Goal: Transaction & Acquisition: Purchase product/service

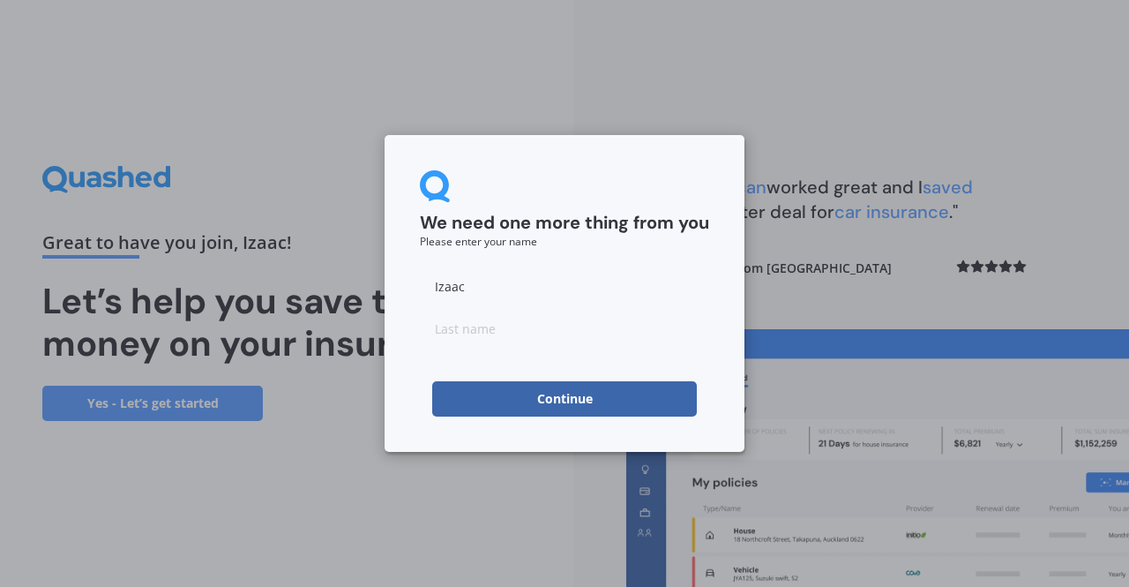
click at [563, 333] on input at bounding box center [564, 328] width 289 height 35
type input "Britian"
click at [586, 394] on button "Continue" at bounding box center [564, 398] width 265 height 35
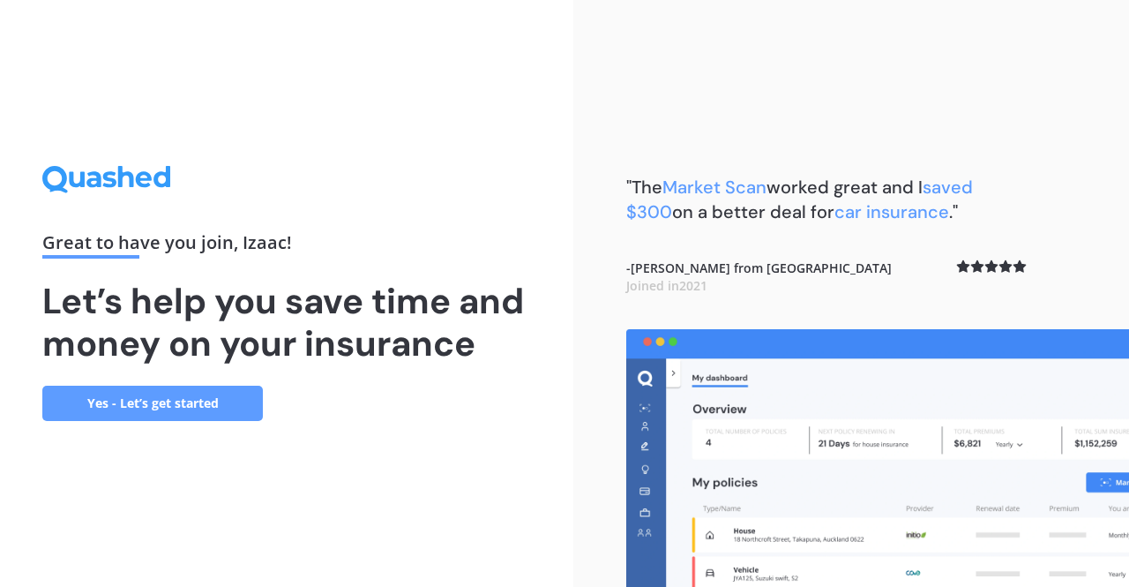
click at [191, 404] on link "Yes - Let’s get started" at bounding box center [152, 403] width 221 height 35
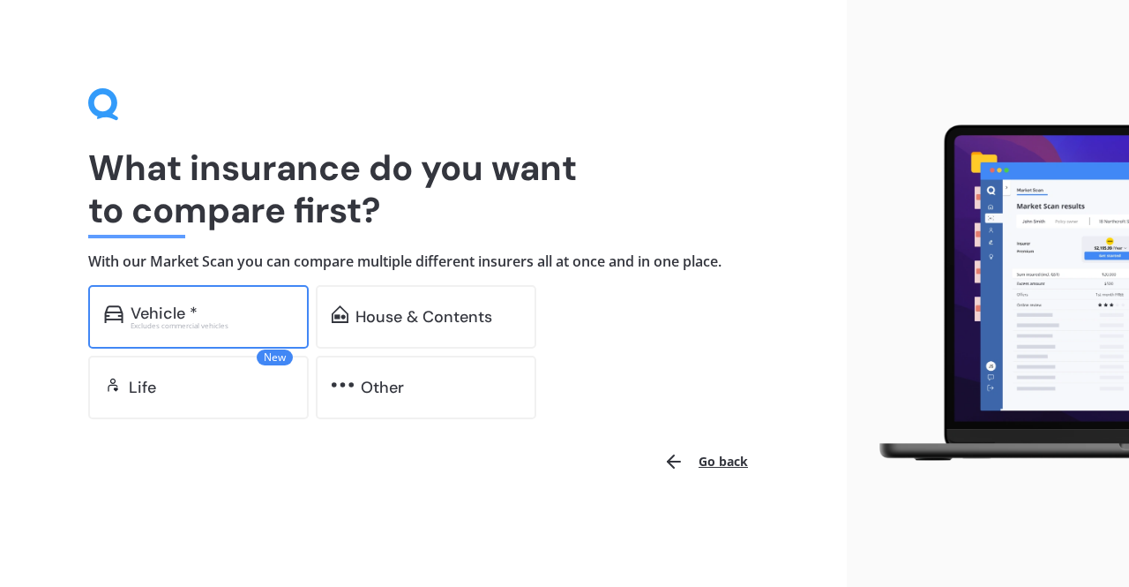
click at [256, 326] on div "Excludes commercial vehicles" at bounding box center [212, 325] width 162 height 7
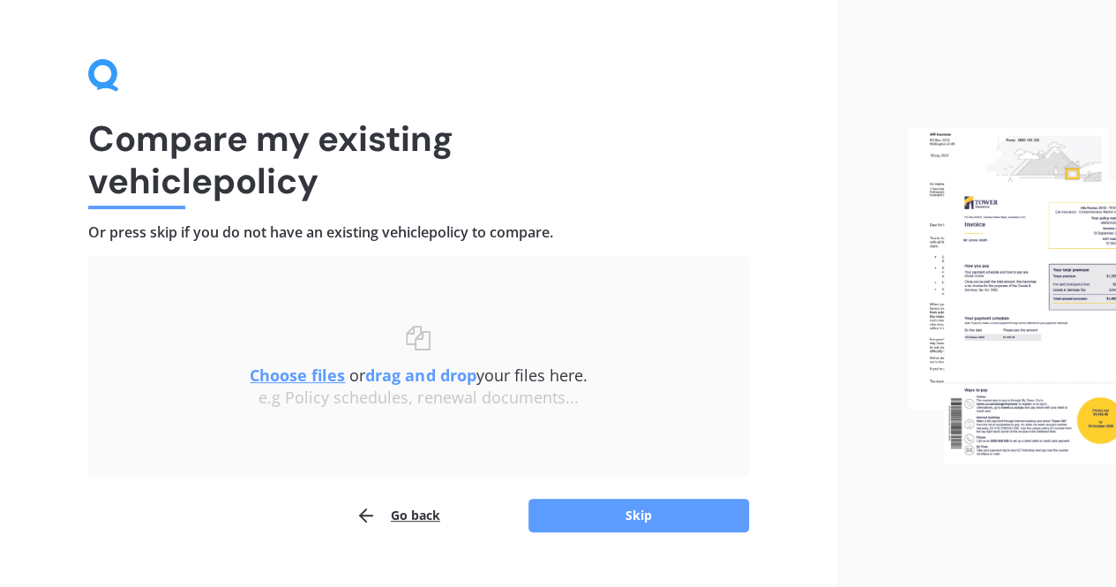
scroll to position [30, 0]
click at [637, 518] on button "Skip" at bounding box center [638, 515] width 221 height 34
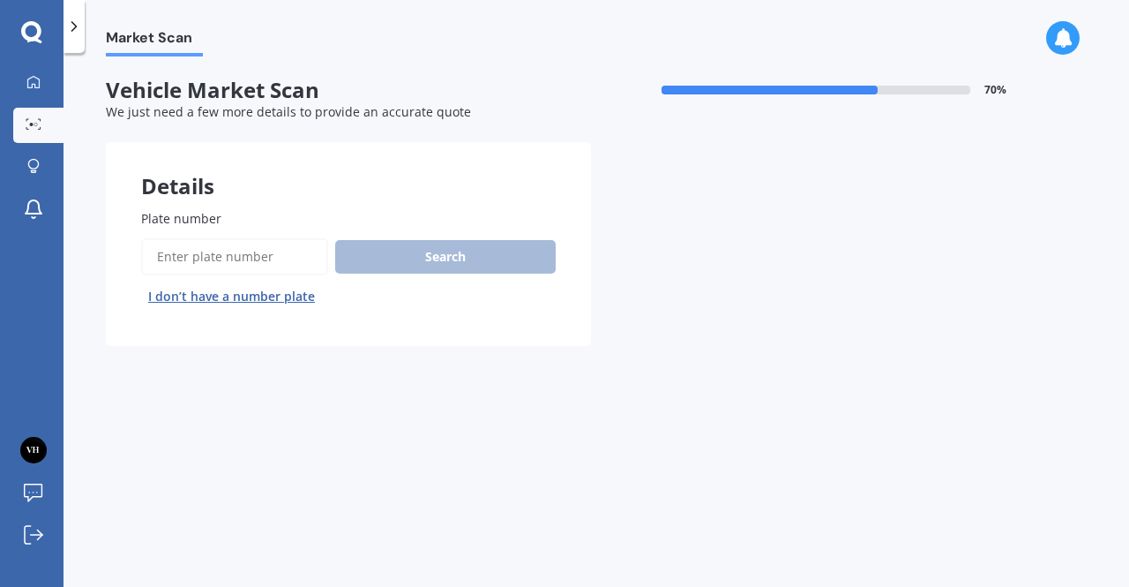
click at [284, 262] on input "Plate number" at bounding box center [234, 256] width 187 height 37
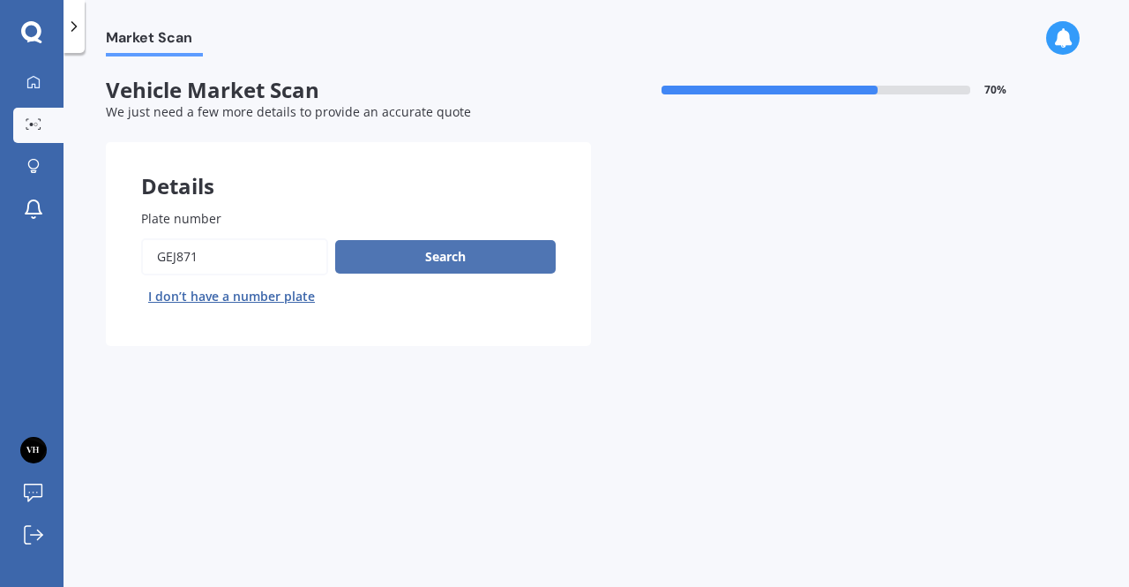
type input "gej871"
click at [422, 257] on button "Search" at bounding box center [445, 257] width 221 height 34
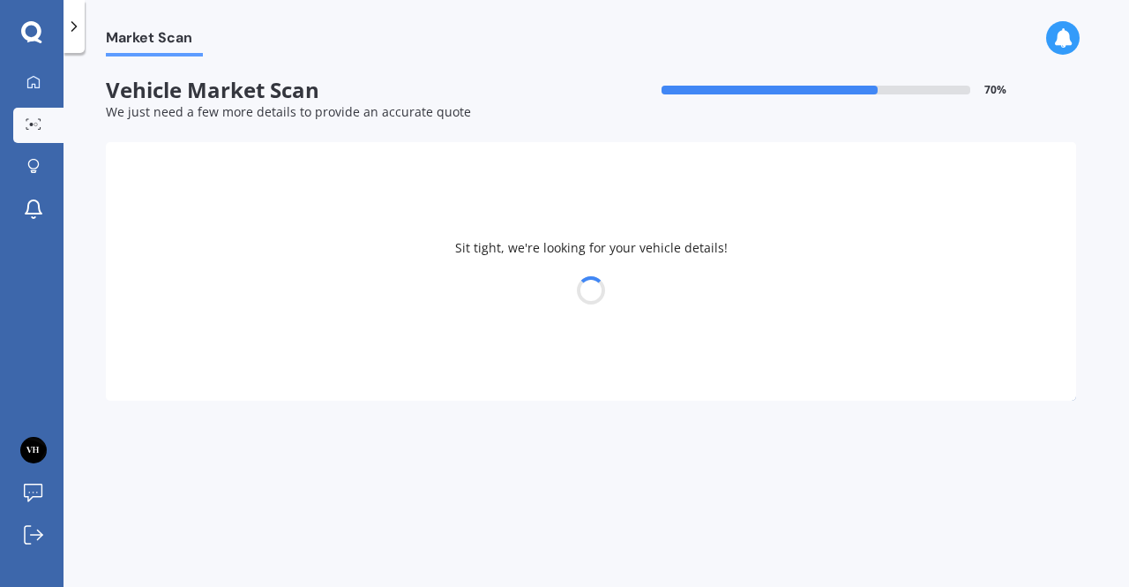
select select "TOYOTA"
select select "AURION"
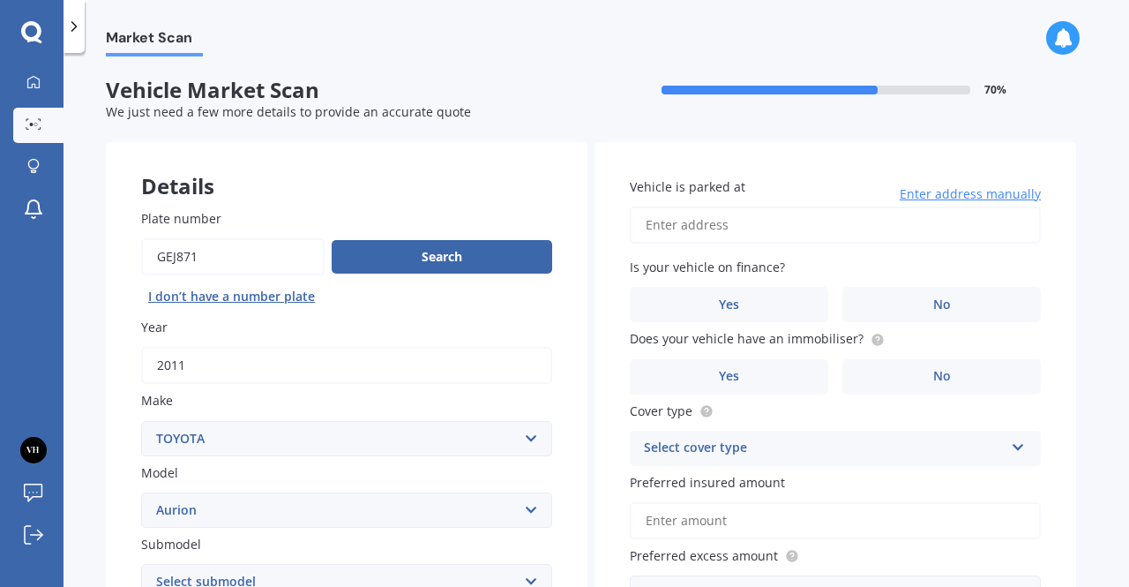
click at [660, 221] on input "Vehicle is parked at" at bounding box center [835, 224] width 411 height 37
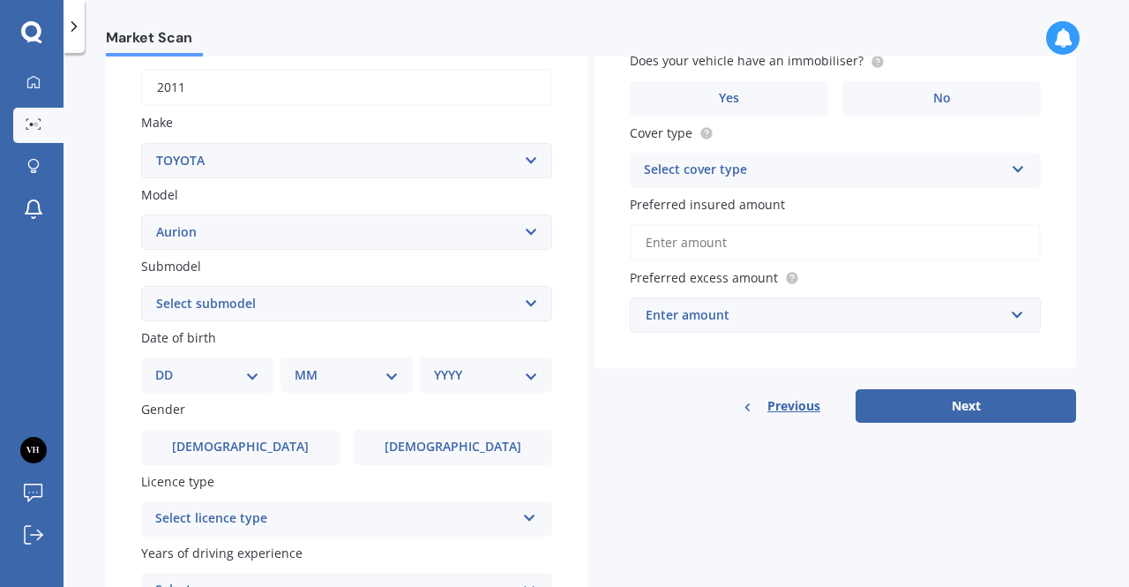
scroll to position [279, 0]
click at [407, 295] on select "Select submodel AT-X V6 3.5 Sedan Grande V6 3.5 Sedan Sportivo SX6 V6 3.5 Sedan…" at bounding box center [346, 302] width 411 height 35
select select "AT-X V6 3.5 SEDAN"
click at [141, 286] on select "Select submodel AT-X V6 3.5 Sedan Grande V6 3.5 Sedan Sportivo SX6 V6 3.5 Sedan…" at bounding box center [346, 302] width 411 height 35
click at [229, 382] on select "DD 01 02 03 04 05 06 07 08 09 10 11 12 13 14 15 16 17 18 19 20 21 22 23 24 25 2…" at bounding box center [207, 373] width 104 height 19
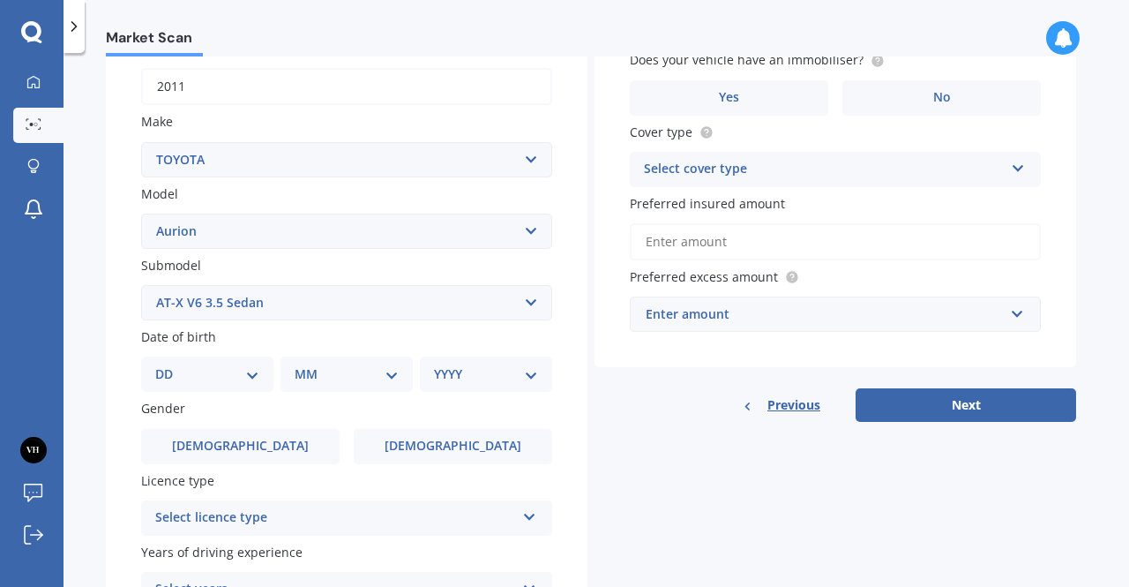
select select "25"
click at [169, 366] on select "DD 01 02 03 04 05 06 07 08 09 10 11 12 13 14 15 16 17 18 19 20 21 22 23 24 25 2…" at bounding box center [207, 373] width 104 height 19
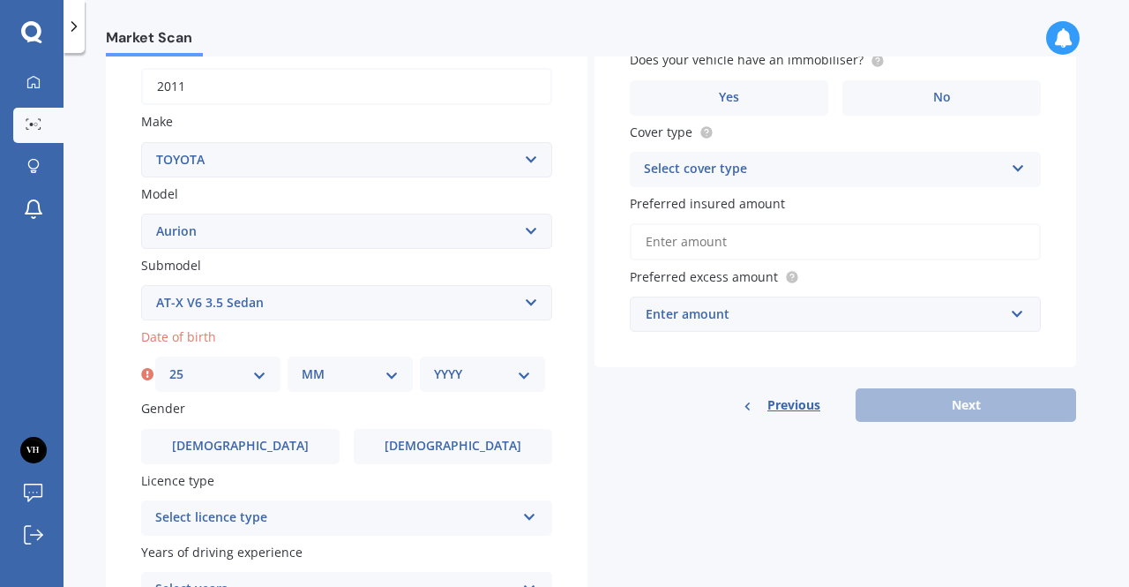
click at [300, 373] on div "MM 01 02 03 04 05 06 07 08 09 10 11 12" at bounding box center [350, 373] width 125 height 35
click at [319, 374] on select "MM 01 02 03 04 05 06 07 08 09 10 11 12" at bounding box center [350, 373] width 97 height 19
select select "01"
click at [302, 366] on select "MM 01 02 03 04 05 06 07 08 09 10 11 12" at bounding box center [350, 373] width 97 height 19
click at [441, 370] on select "YYYY 2025 2024 2023 2022 2021 2020 2019 2018 2017 2016 2015 2014 2013 2012 2011…" at bounding box center [482, 373] width 97 height 19
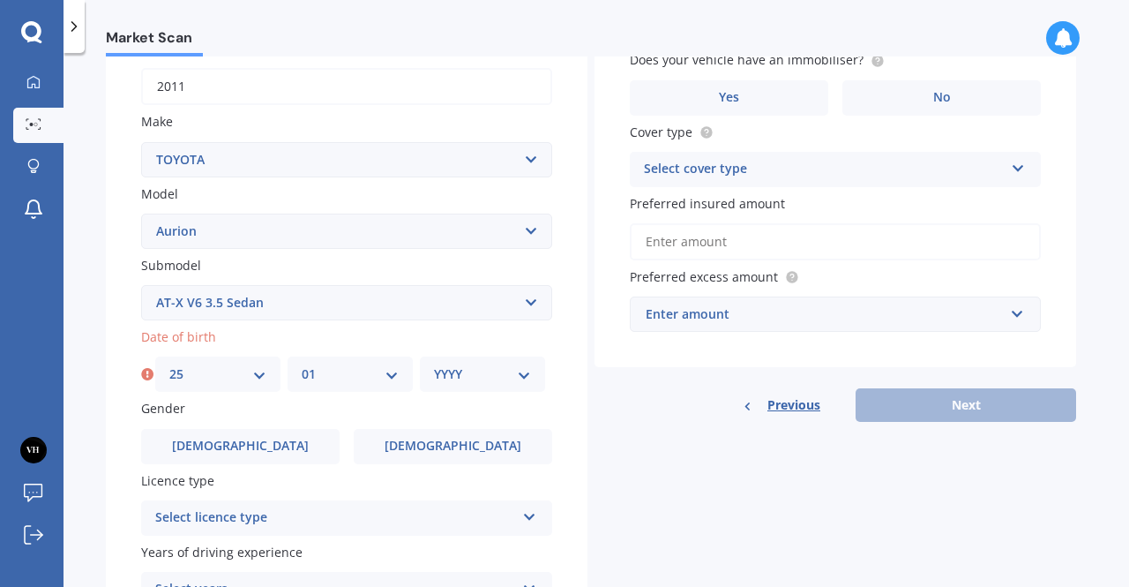
select select "2002"
click at [434, 366] on select "YYYY 2025 2024 2023 2022 2021 2020 2019 2018 2017 2016 2015 2014 2013 2012 2011…" at bounding box center [482, 373] width 97 height 19
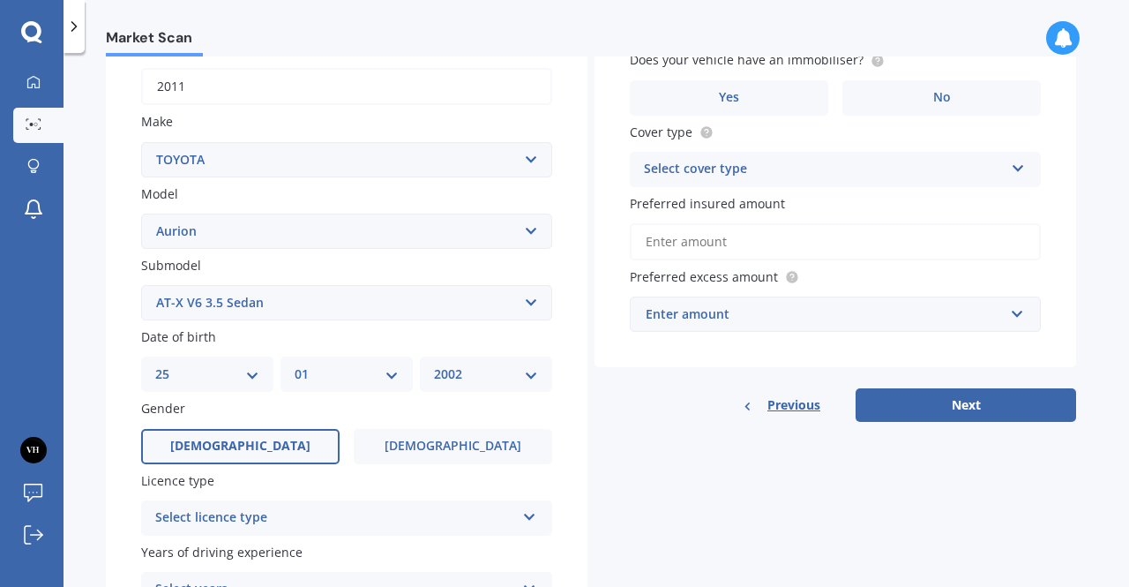
click at [286, 440] on label "[DEMOGRAPHIC_DATA]" at bounding box center [240, 446] width 199 height 35
click at [0, 0] on input "[DEMOGRAPHIC_DATA]" at bounding box center [0, 0] width 0 height 0
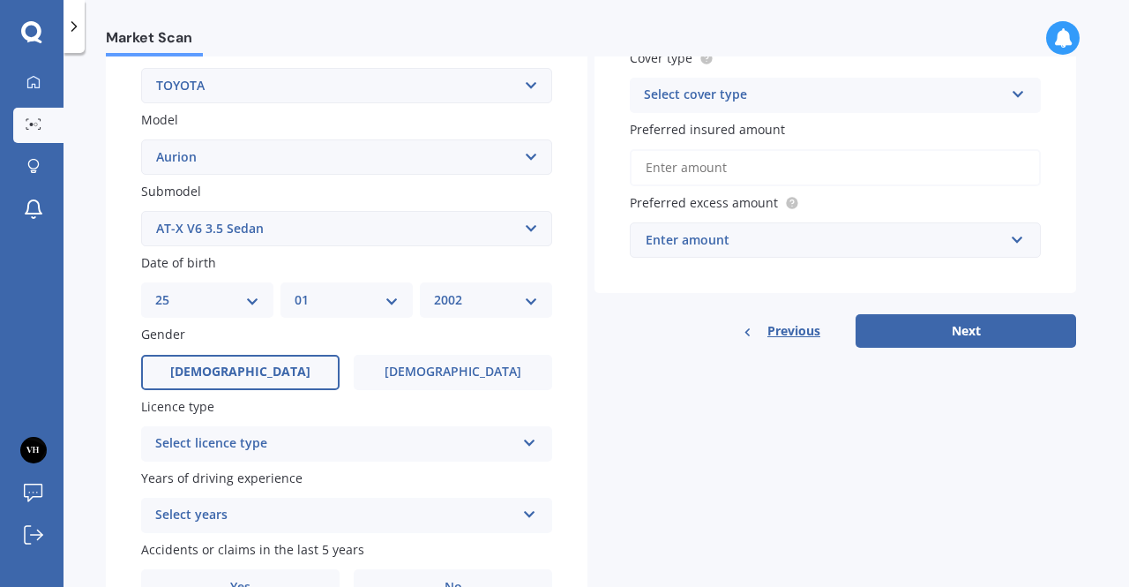
scroll to position [354, 0]
click at [301, 445] on div "Select licence type" at bounding box center [335, 442] width 360 height 21
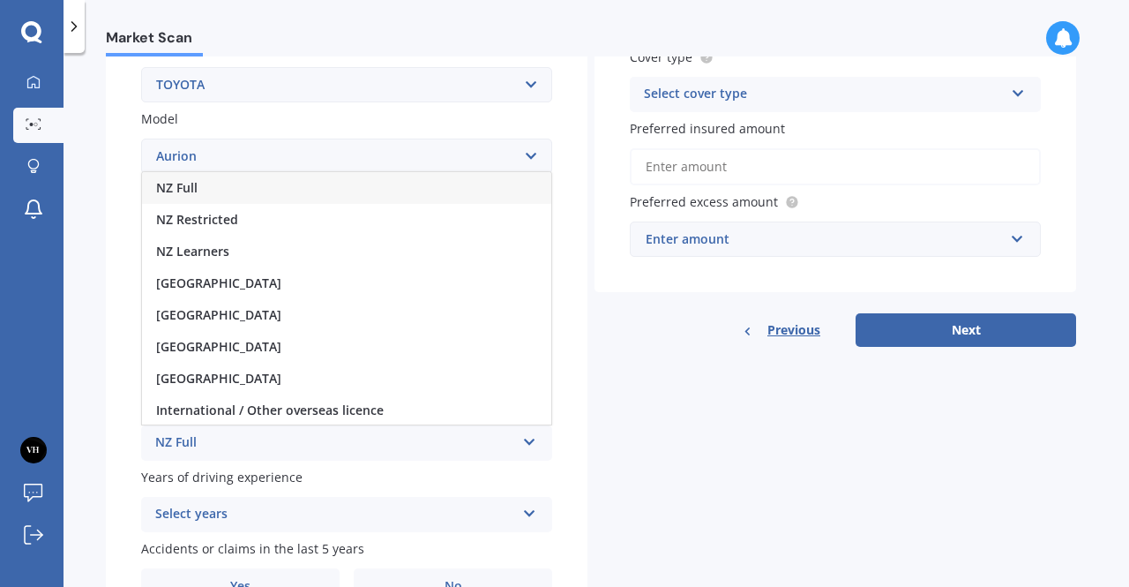
click at [328, 193] on div "NZ Full" at bounding box center [346, 188] width 409 height 32
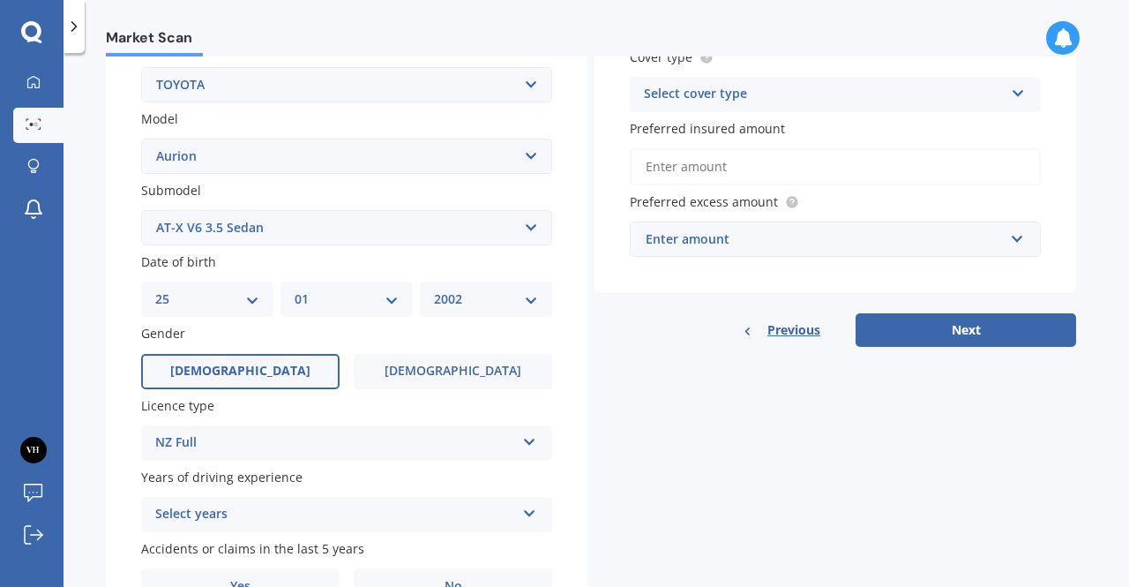
scroll to position [454, 0]
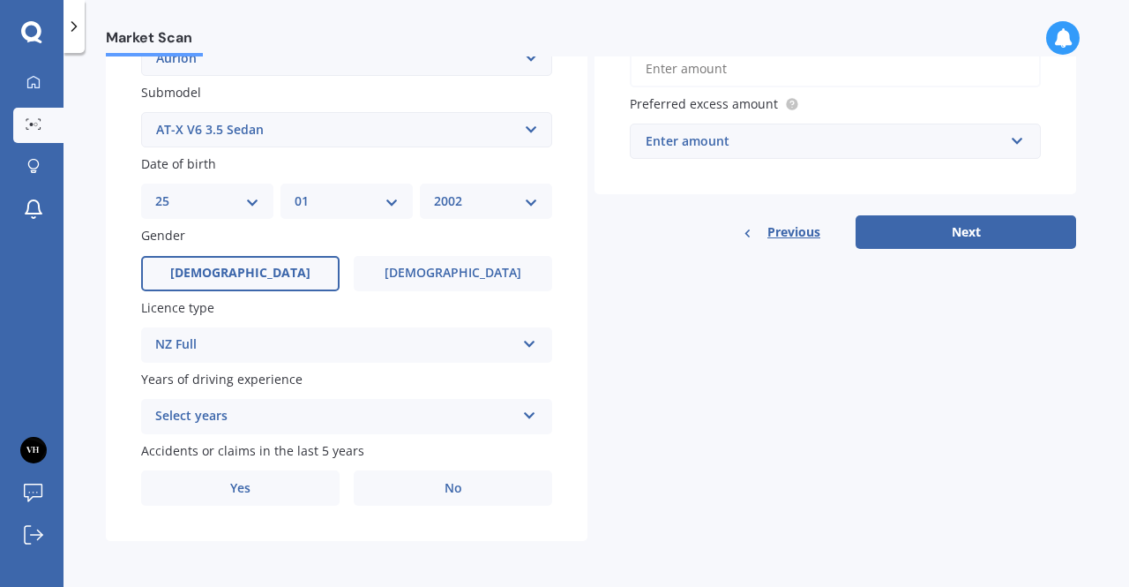
click at [292, 421] on div "Select years" at bounding box center [335, 416] width 360 height 21
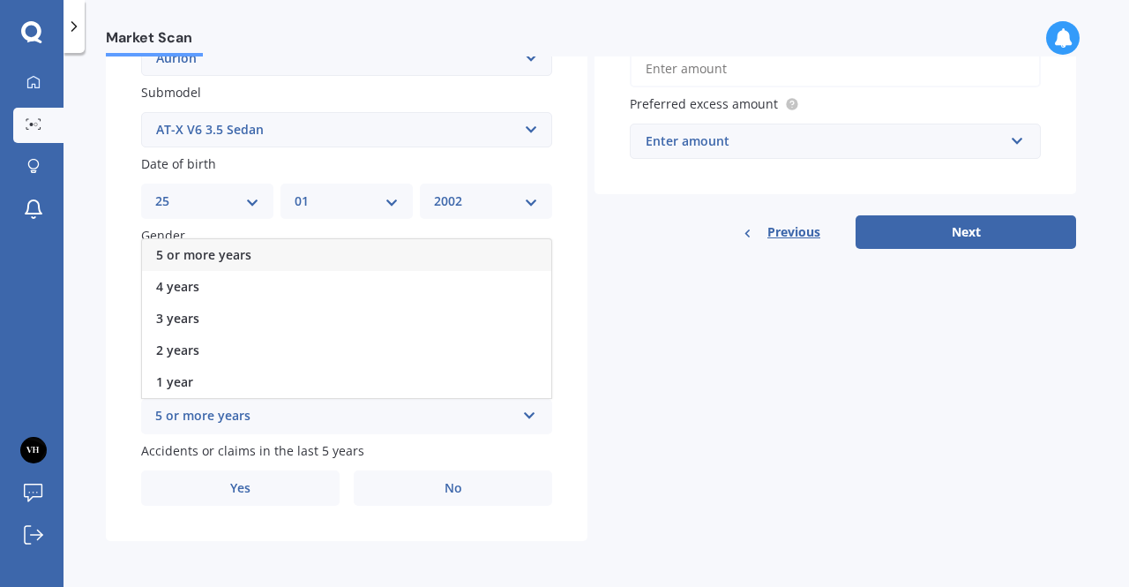
click at [323, 258] on div "5 or more years" at bounding box center [346, 255] width 409 height 32
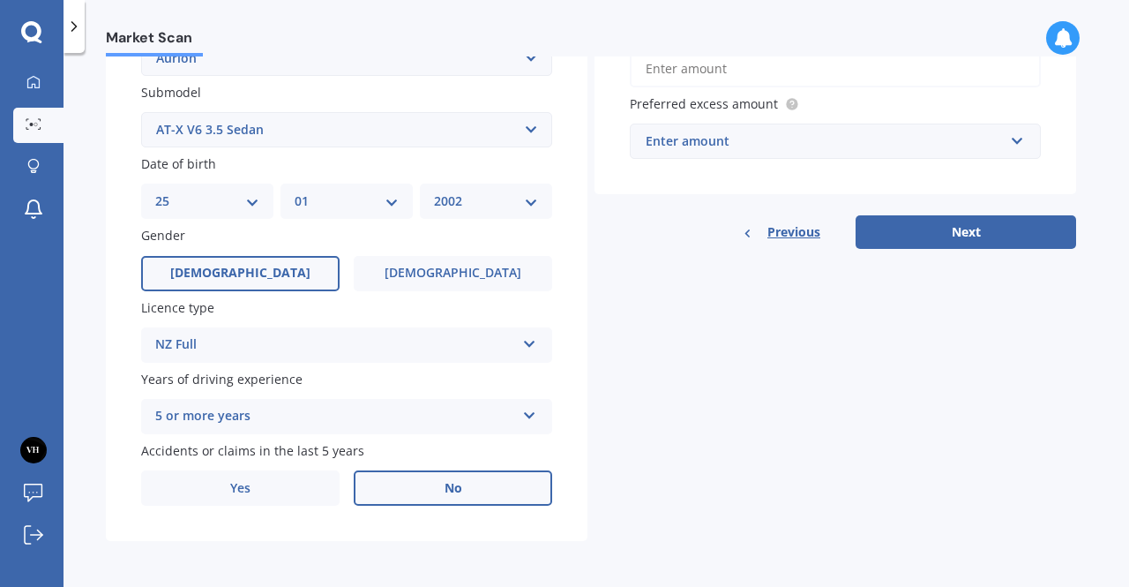
click at [390, 487] on label "No" at bounding box center [453, 487] width 199 height 35
click at [0, 0] on input "No" at bounding box center [0, 0] width 0 height 0
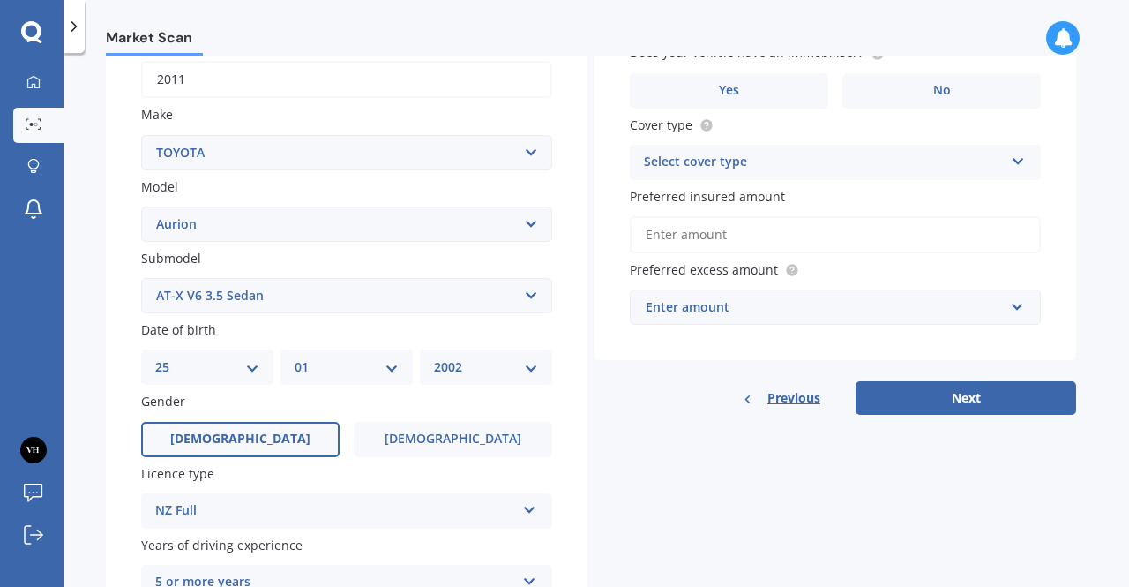
scroll to position [0, 0]
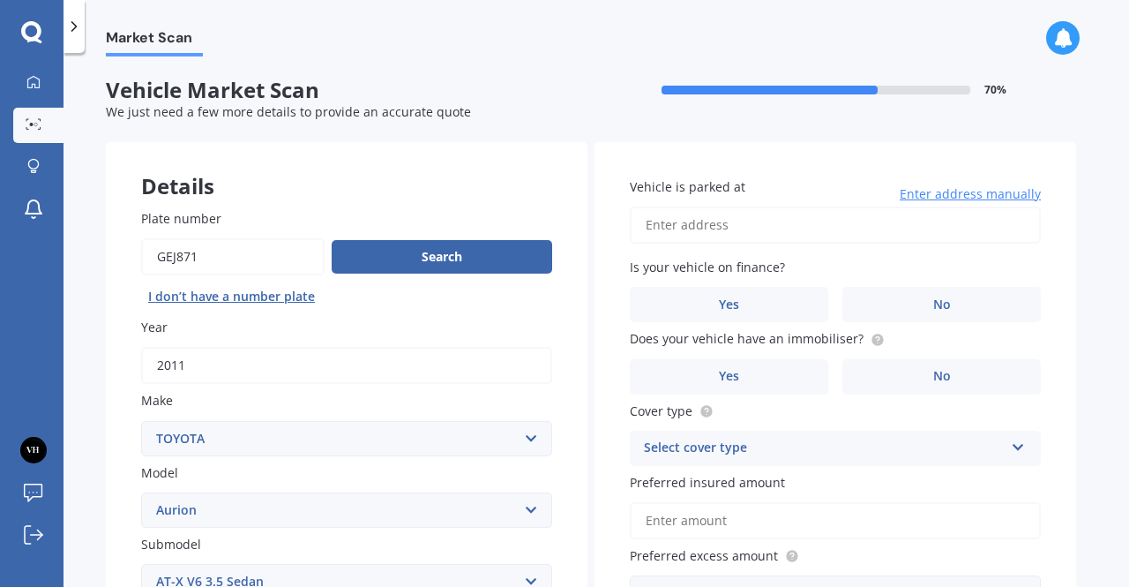
click at [773, 211] on input "Vehicle is parked at" at bounding box center [835, 224] width 411 height 37
type input "[STREET_ADDRESS]"
click at [932, 304] on label "No" at bounding box center [942, 304] width 199 height 35
click at [0, 0] on input "No" at bounding box center [0, 0] width 0 height 0
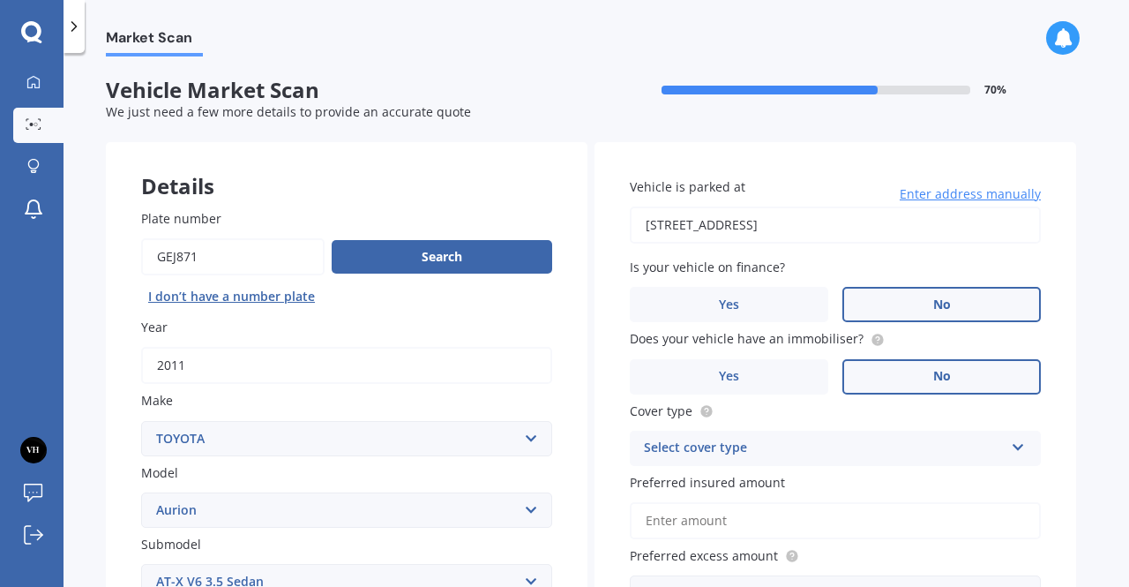
click at [921, 370] on label "No" at bounding box center [942, 376] width 199 height 35
click at [0, 0] on input "No" at bounding box center [0, 0] width 0 height 0
click at [895, 451] on div "Select cover type" at bounding box center [824, 448] width 360 height 21
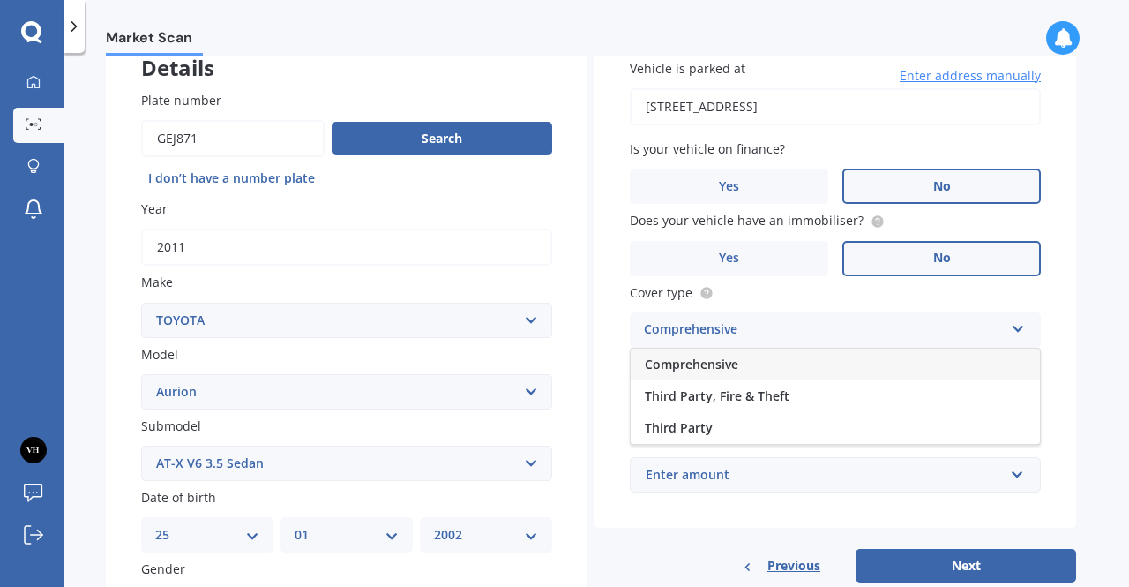
scroll to position [134, 0]
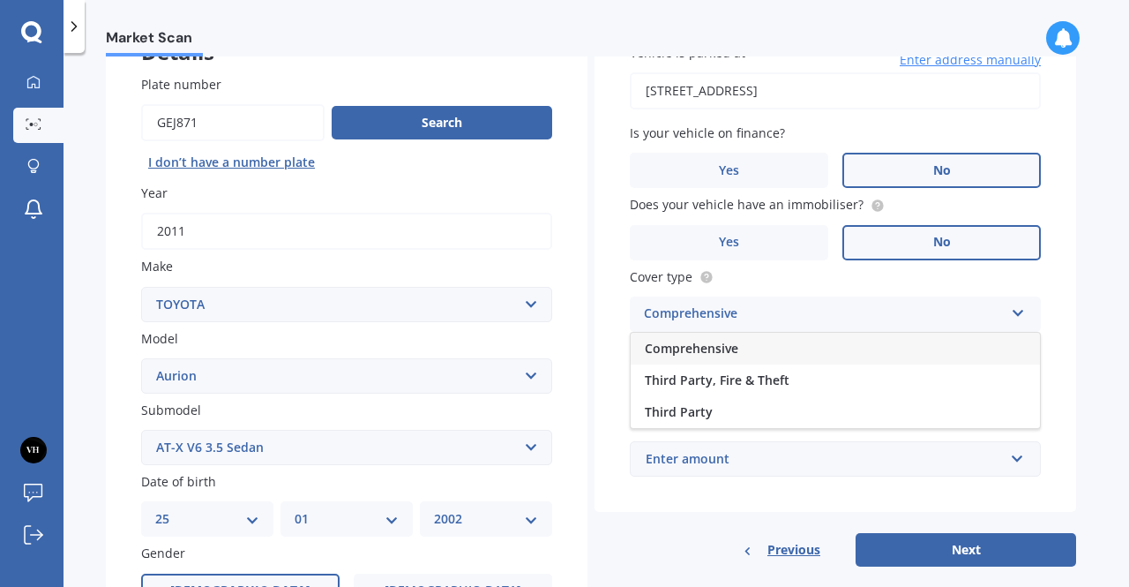
click at [826, 350] on div "Comprehensive" at bounding box center [835, 349] width 409 height 32
click at [769, 387] on input "Preferred insured amount" at bounding box center [835, 386] width 411 height 37
click at [870, 341] on label "Preferred insured amount" at bounding box center [832, 348] width 404 height 19
click at [870, 368] on input "Preferred insured amount" at bounding box center [835, 386] width 411 height 37
click at [856, 498] on div "Vehicle is parked at [STREET_ADDRESS] Enter address manually Is your vehicle on…" at bounding box center [836, 260] width 482 height 505
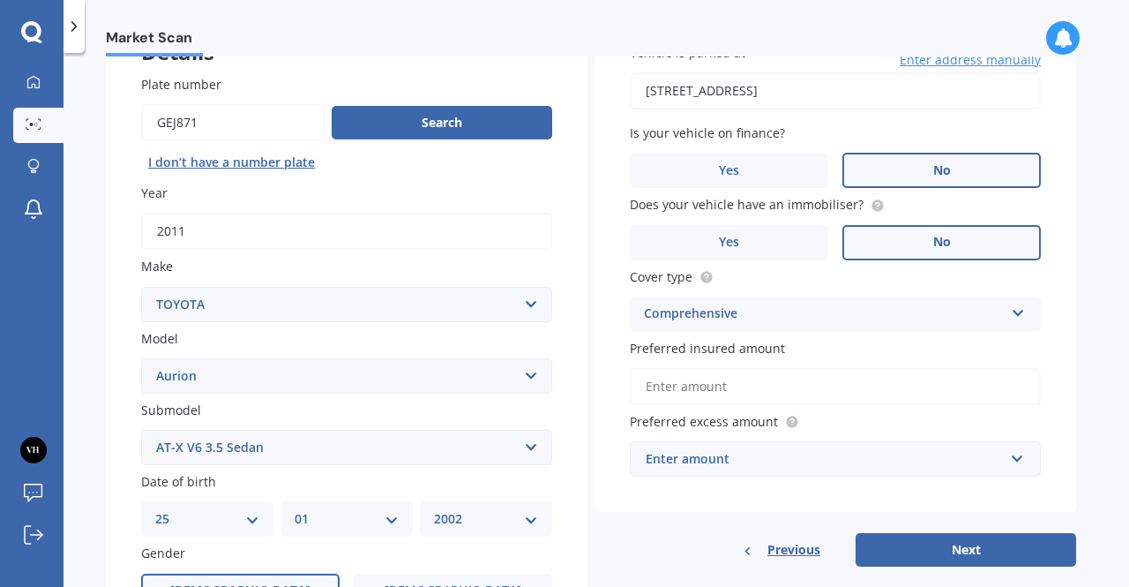
click at [795, 463] on div "Enter amount" at bounding box center [825, 458] width 358 height 19
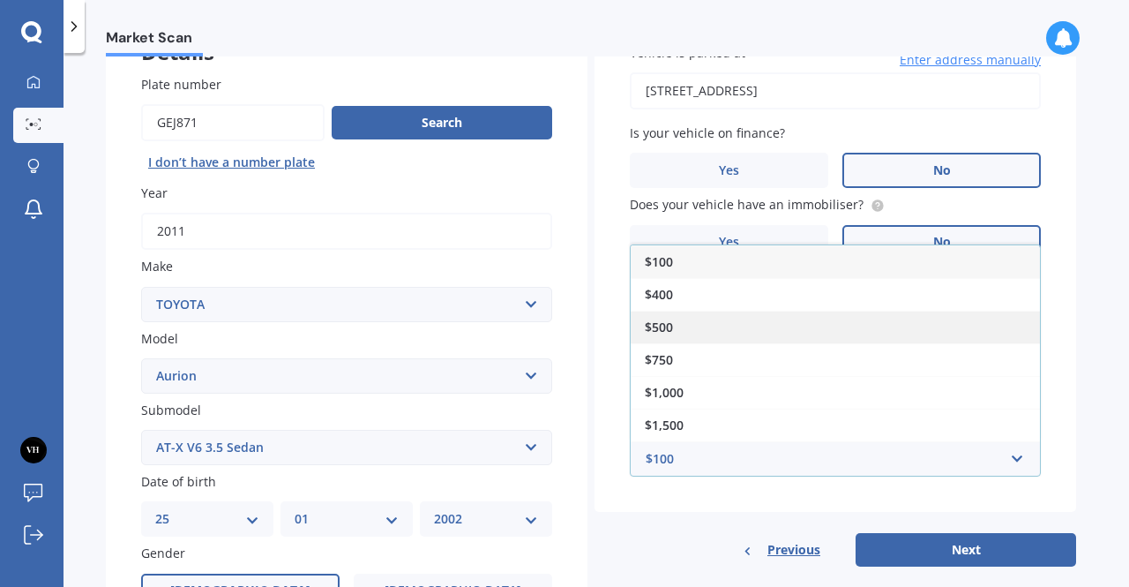
click at [768, 331] on div "$500" at bounding box center [835, 327] width 409 height 33
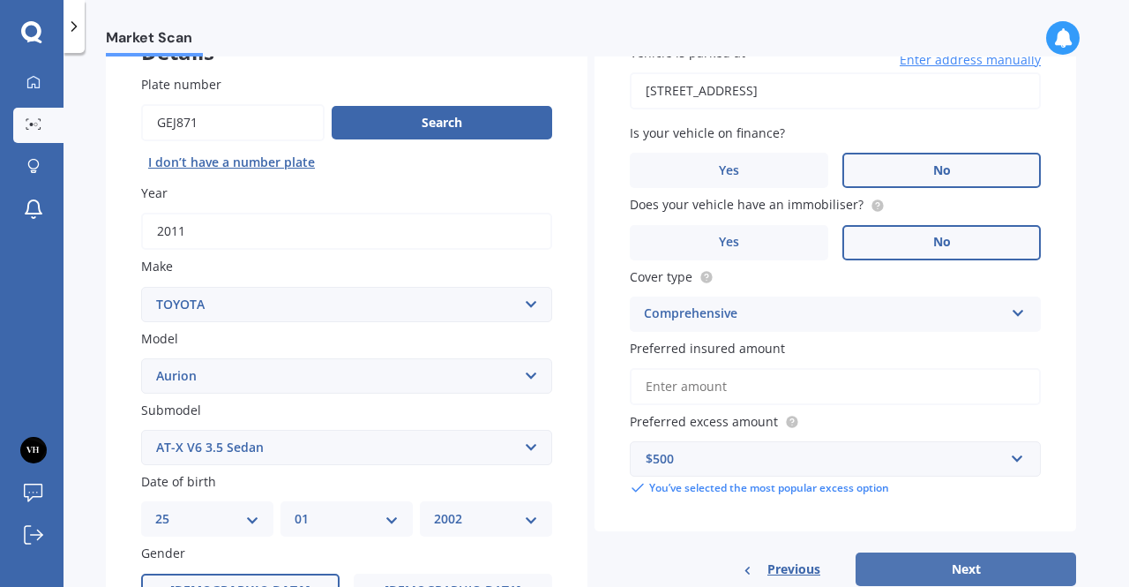
click at [915, 564] on button "Next" at bounding box center [966, 569] width 221 height 34
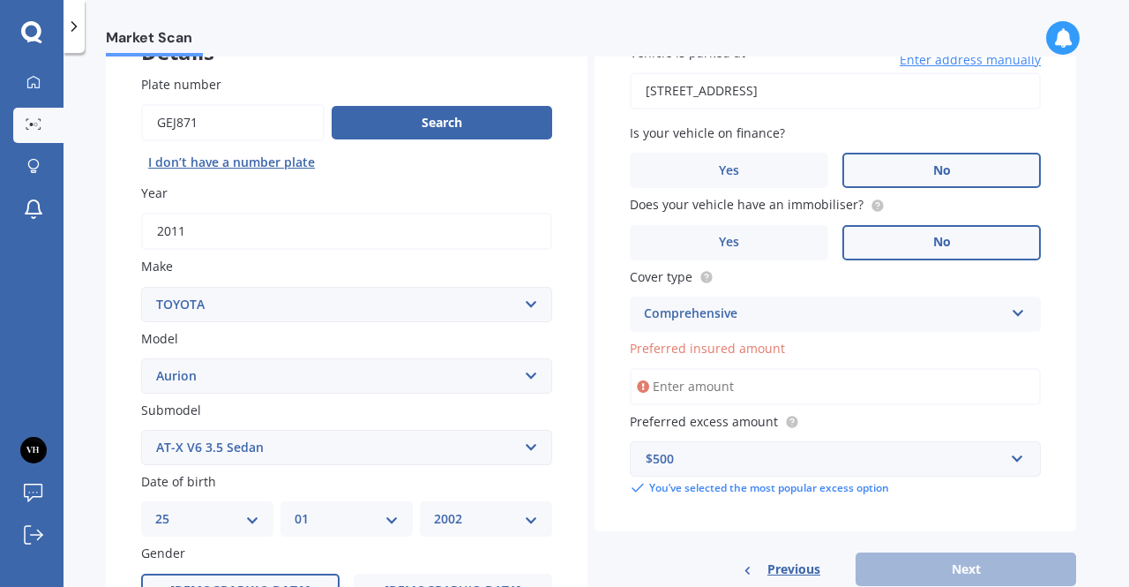
click at [796, 378] on input "Preferred insured amount" at bounding box center [835, 386] width 411 height 37
type input "$8"
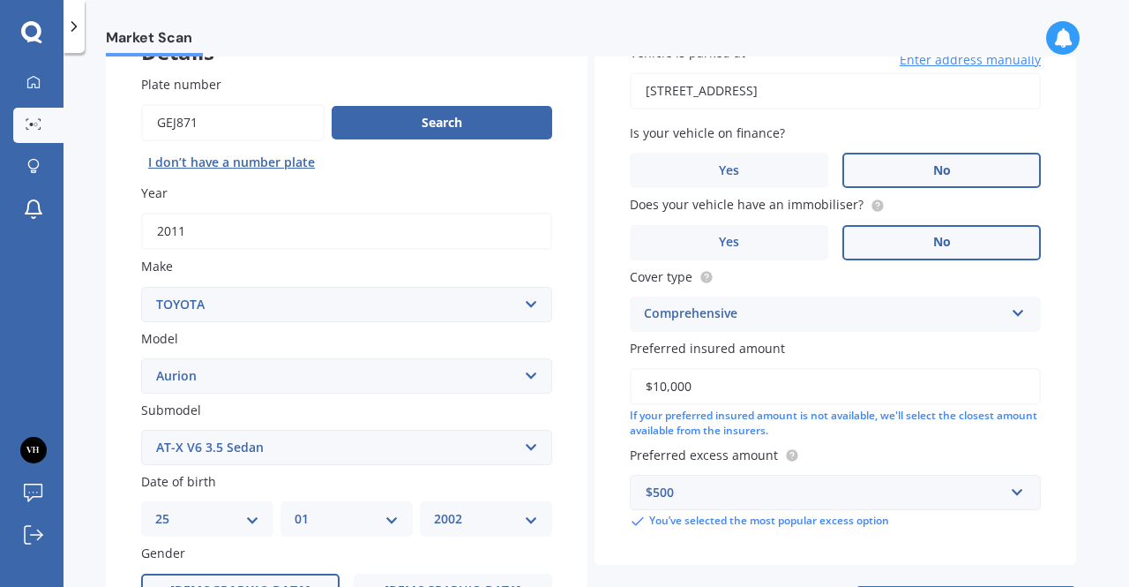
type input "$10,000"
click at [819, 366] on div "Preferred insured amount $10,000 If your preferred insured amount is not availa…" at bounding box center [835, 389] width 411 height 100
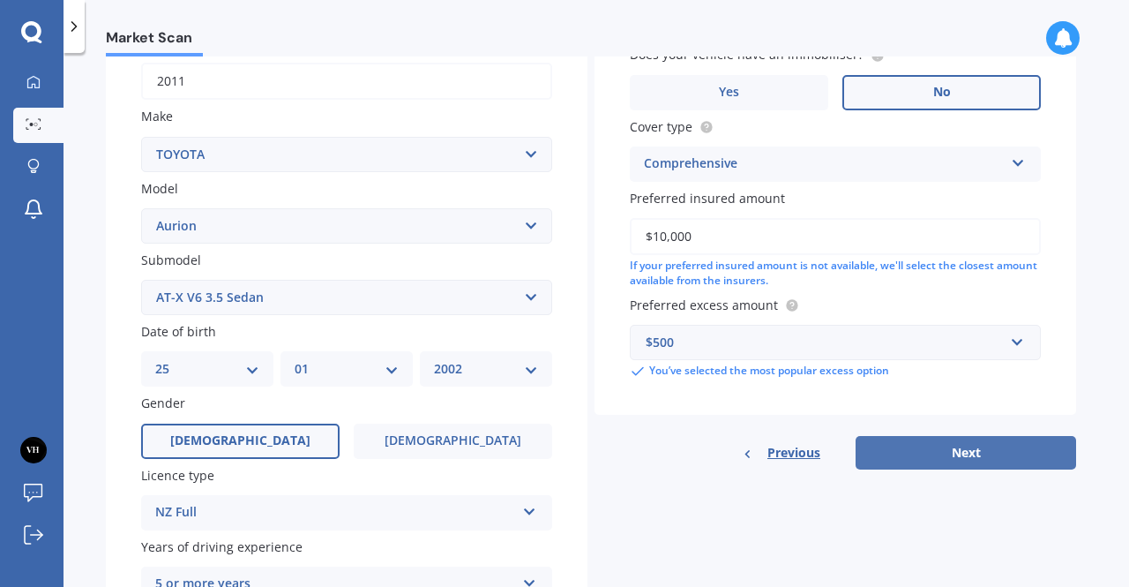
click at [897, 457] on button "Next" at bounding box center [966, 453] width 221 height 34
select select "25"
select select "01"
select select "2002"
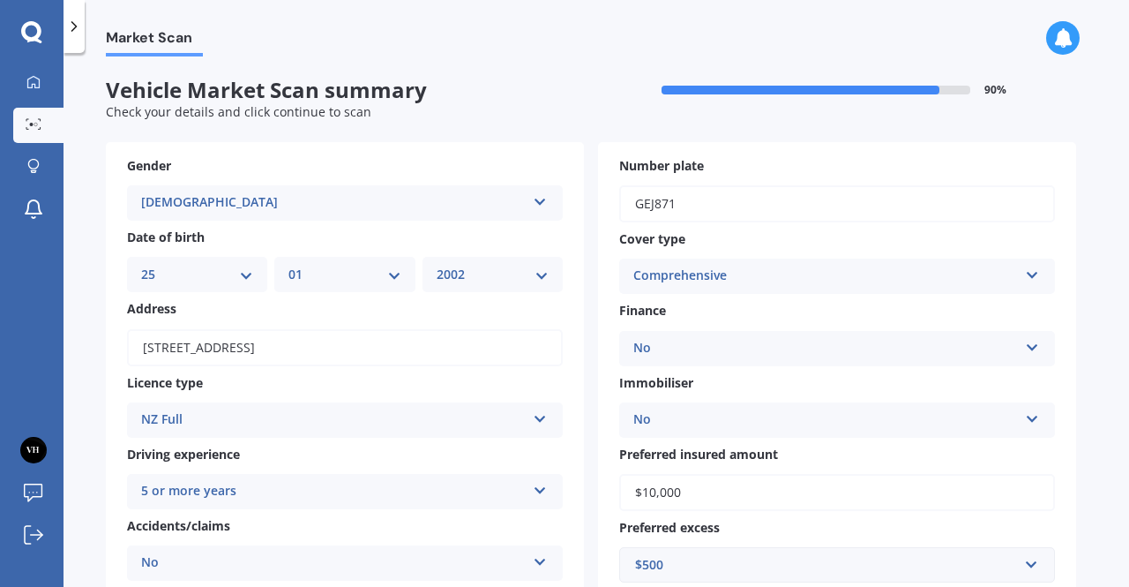
scroll to position [325, 0]
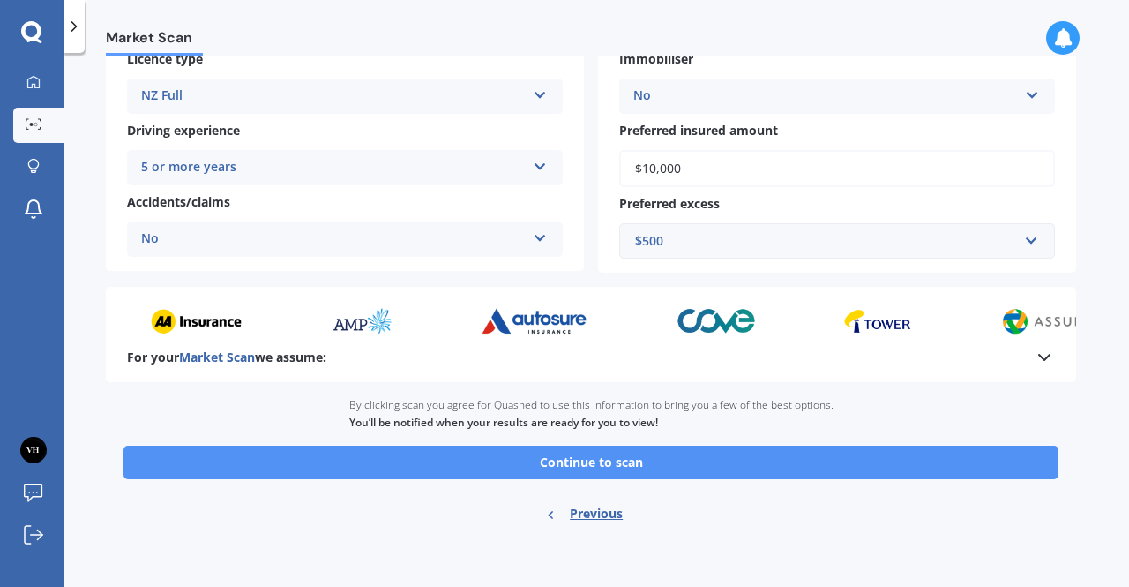
click at [638, 458] on button "Continue to scan" at bounding box center [591, 463] width 935 height 34
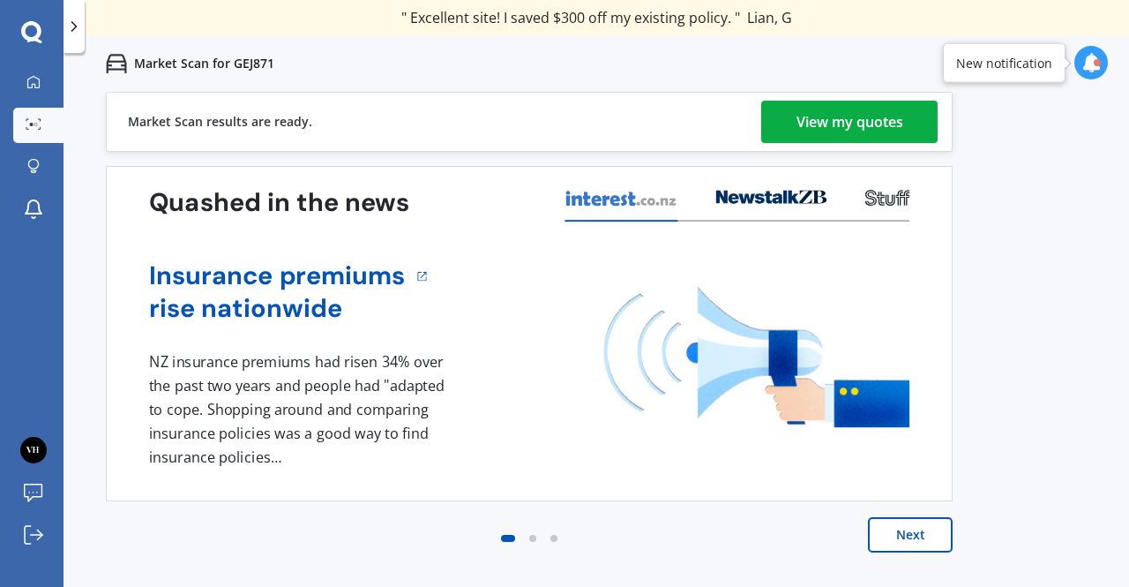
click at [847, 109] on div "View my quotes" at bounding box center [850, 122] width 107 height 42
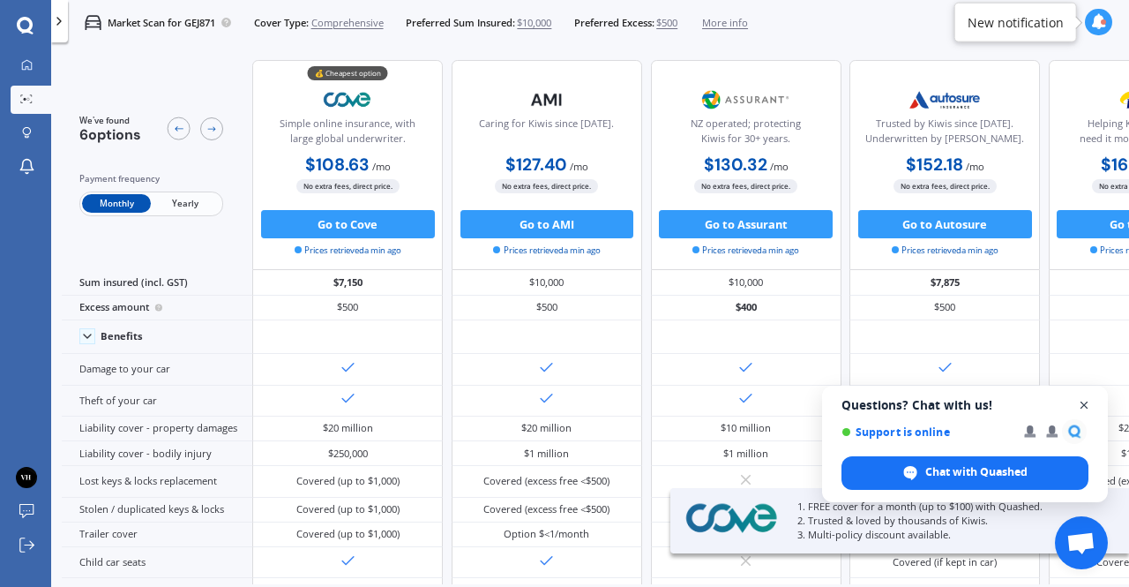
click at [1087, 400] on span "Close chat" at bounding box center [1085, 405] width 22 height 22
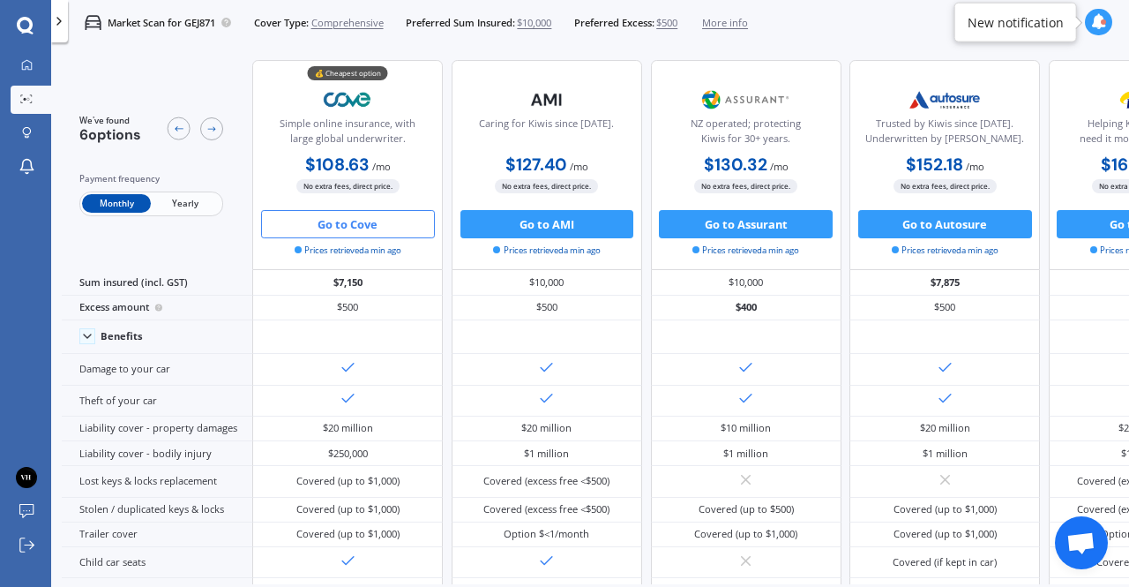
click at [349, 234] on button "Go to Cove" at bounding box center [348, 224] width 174 height 28
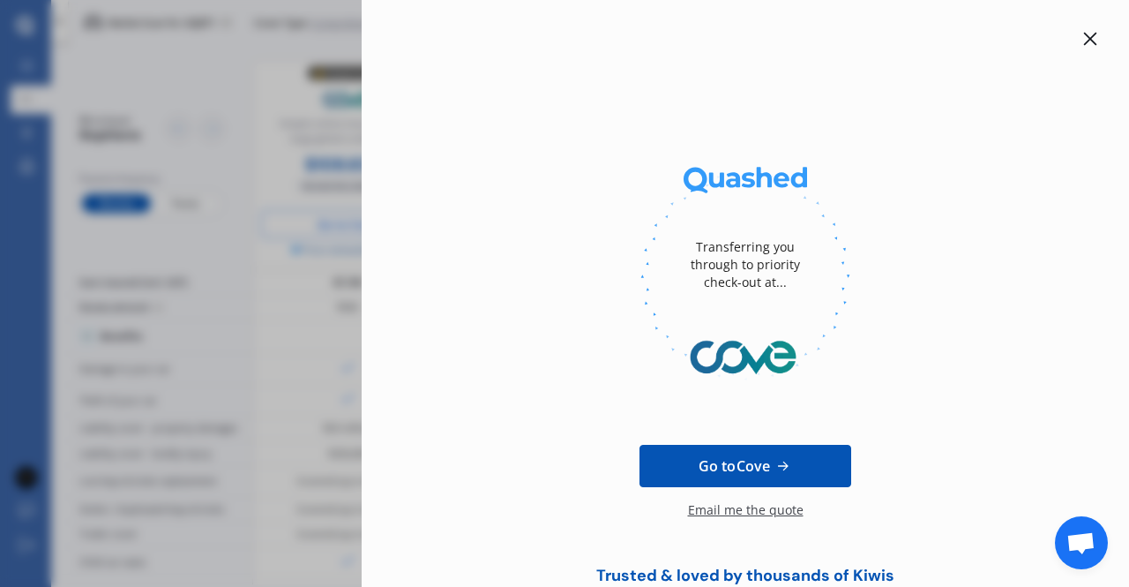
click at [1084, 40] on icon at bounding box center [1090, 39] width 13 height 13
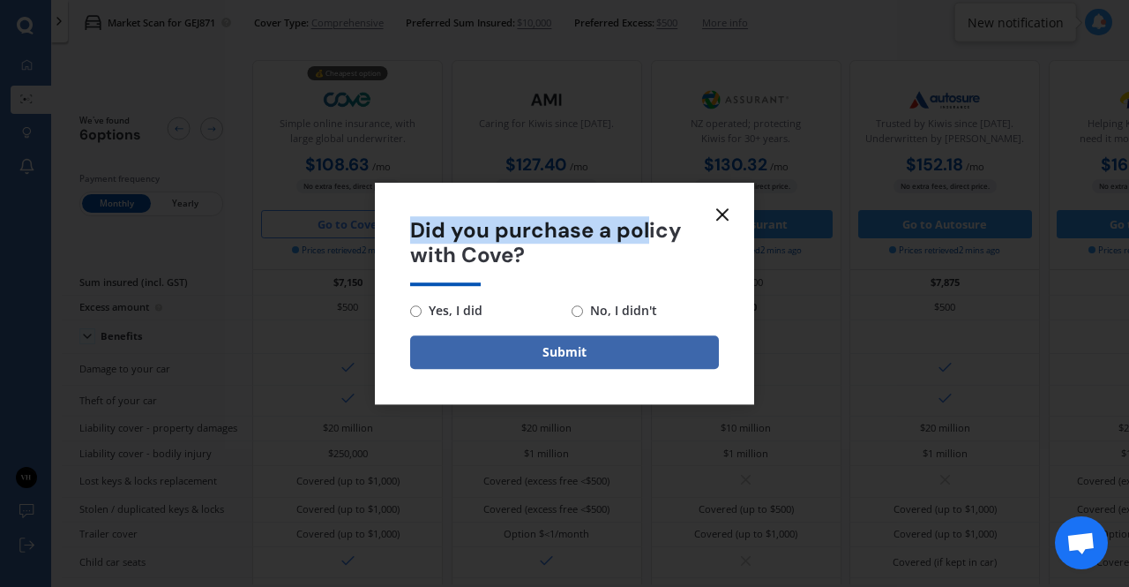
drag, startPoint x: 725, startPoint y: 214, endPoint x: 641, endPoint y: 238, distance: 88.2
click at [641, 238] on div "Did you purchase a policy with Cove? Yes, I did No, I didn't Submit" at bounding box center [564, 294] width 379 height 222
click at [417, 309] on input "Yes, I did" at bounding box center [415, 310] width 11 height 11
radio input "true"
click at [579, 311] on input "No, I didn't" at bounding box center [577, 310] width 11 height 11
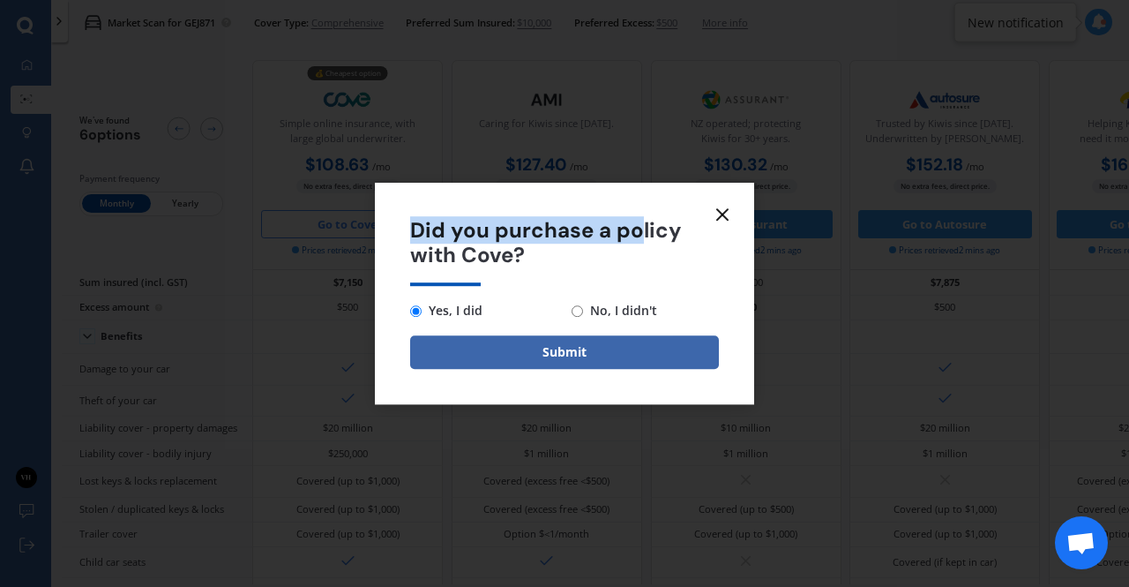
radio input "true"
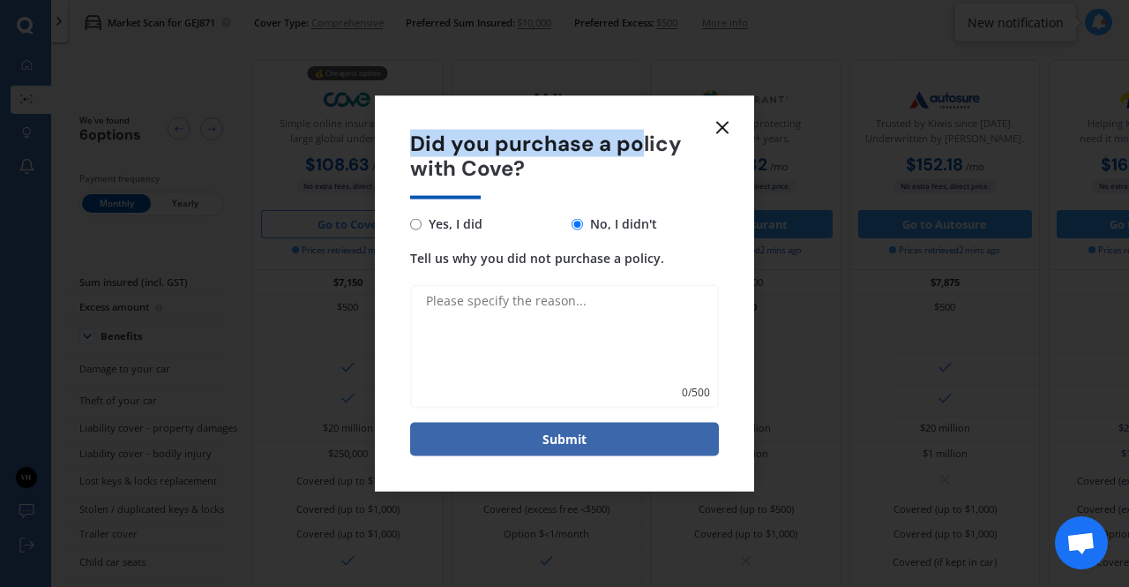
click at [418, 223] on input "Yes, I did" at bounding box center [415, 223] width 11 height 11
radio input "true"
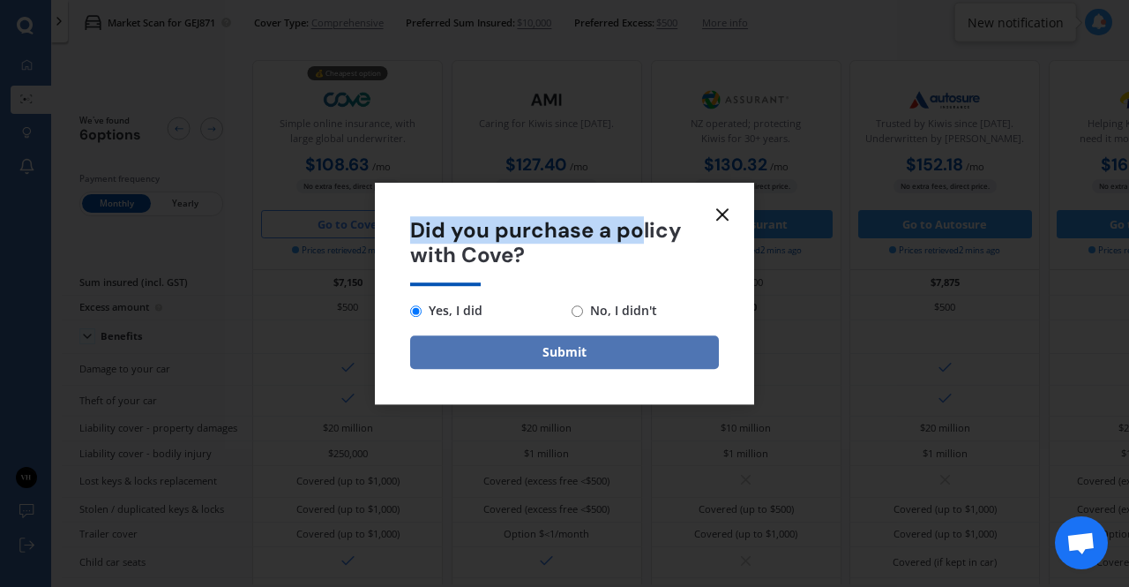
click at [542, 359] on button "Submit" at bounding box center [564, 352] width 309 height 34
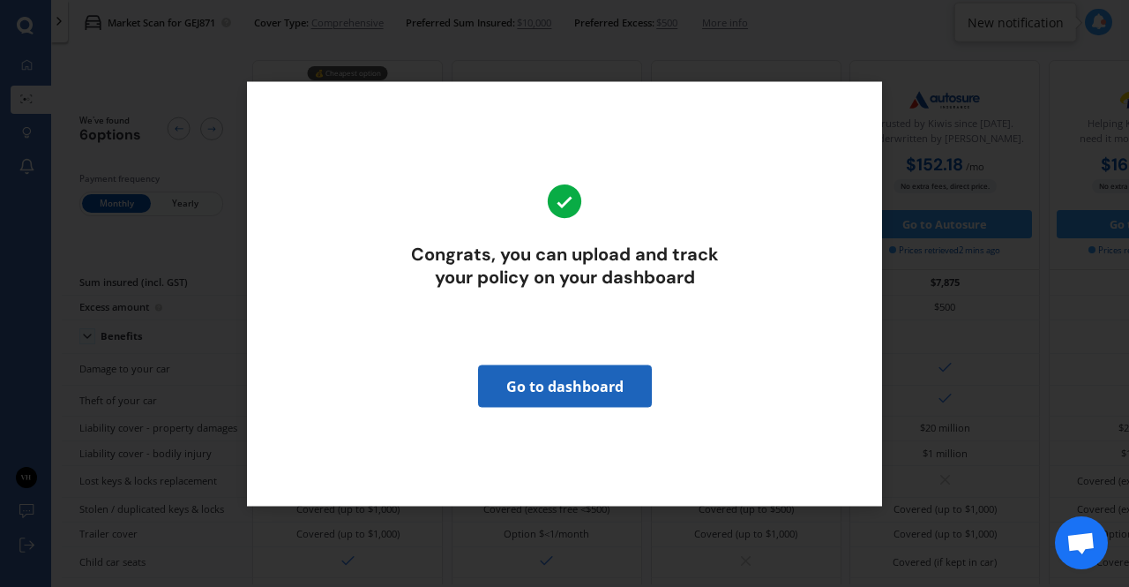
click at [550, 386] on link "Go to dashboard" at bounding box center [565, 385] width 174 height 42
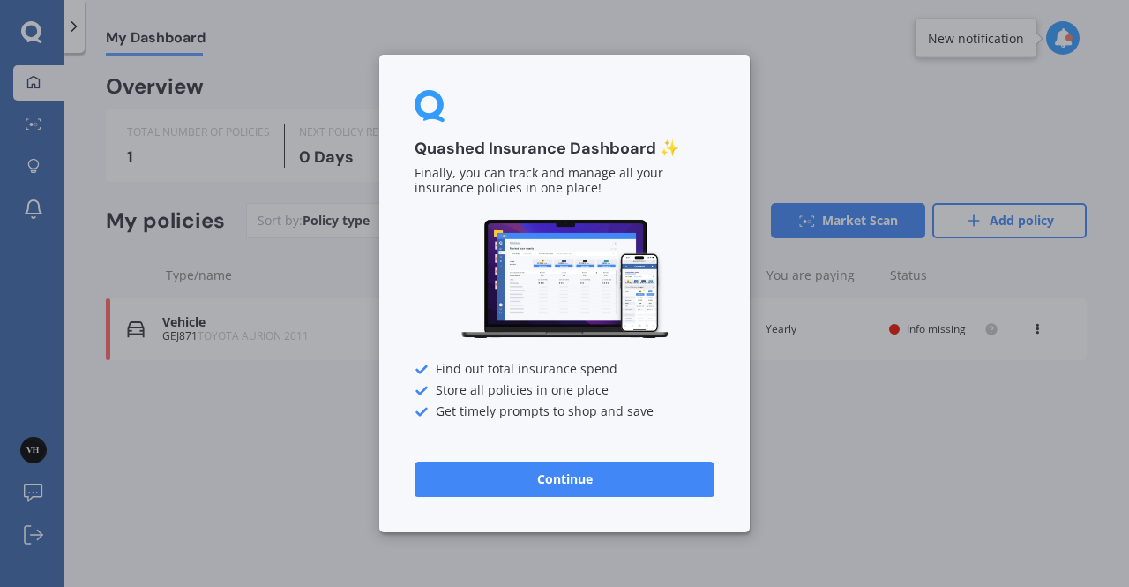
click at [801, 110] on div "Quashed Insurance Dashboard ✨ Finally, you can track and manage all your insura…" at bounding box center [564, 293] width 1129 height 587
click at [499, 475] on button "Continue" at bounding box center [565, 478] width 300 height 35
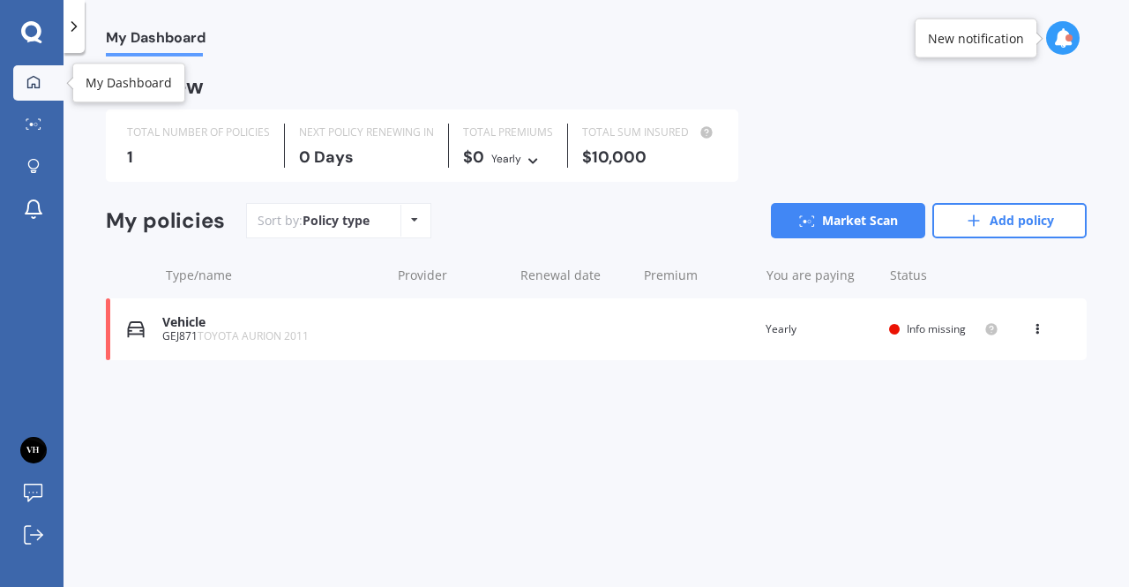
click at [20, 82] on div at bounding box center [33, 83] width 26 height 16
